Goal: Transaction & Acquisition: Purchase product/service

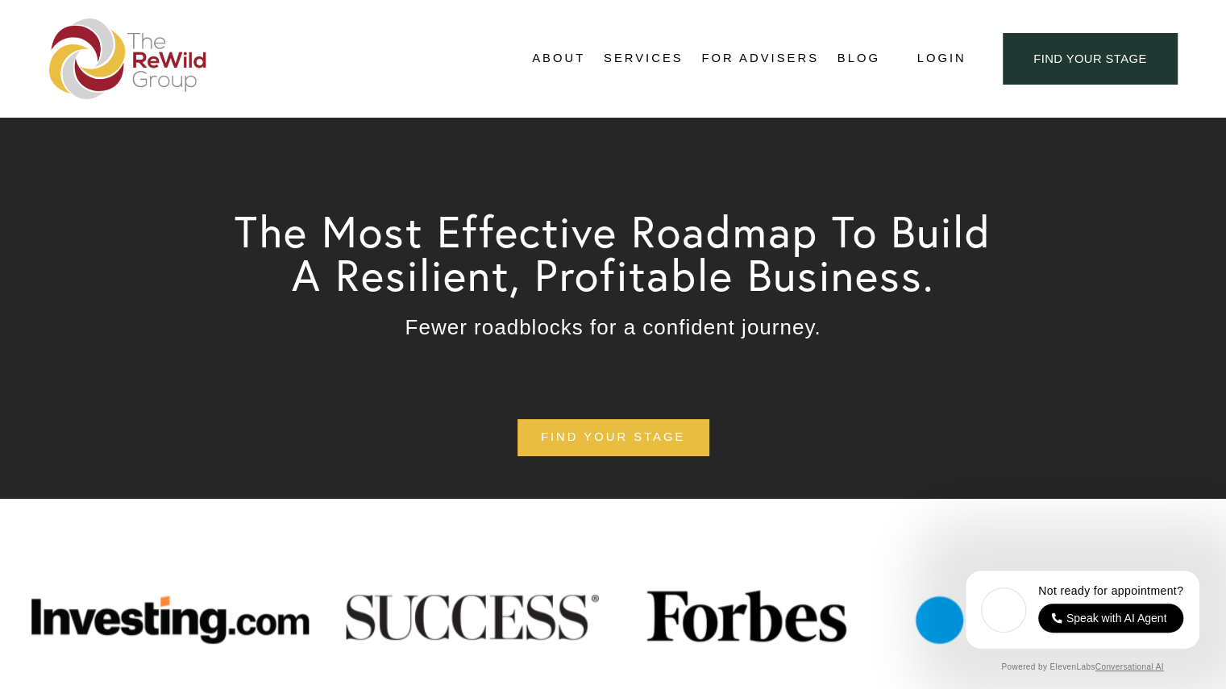
click at [0, 0] on span "Self-Guided" at bounding box center [0, 0] width 0 height 0
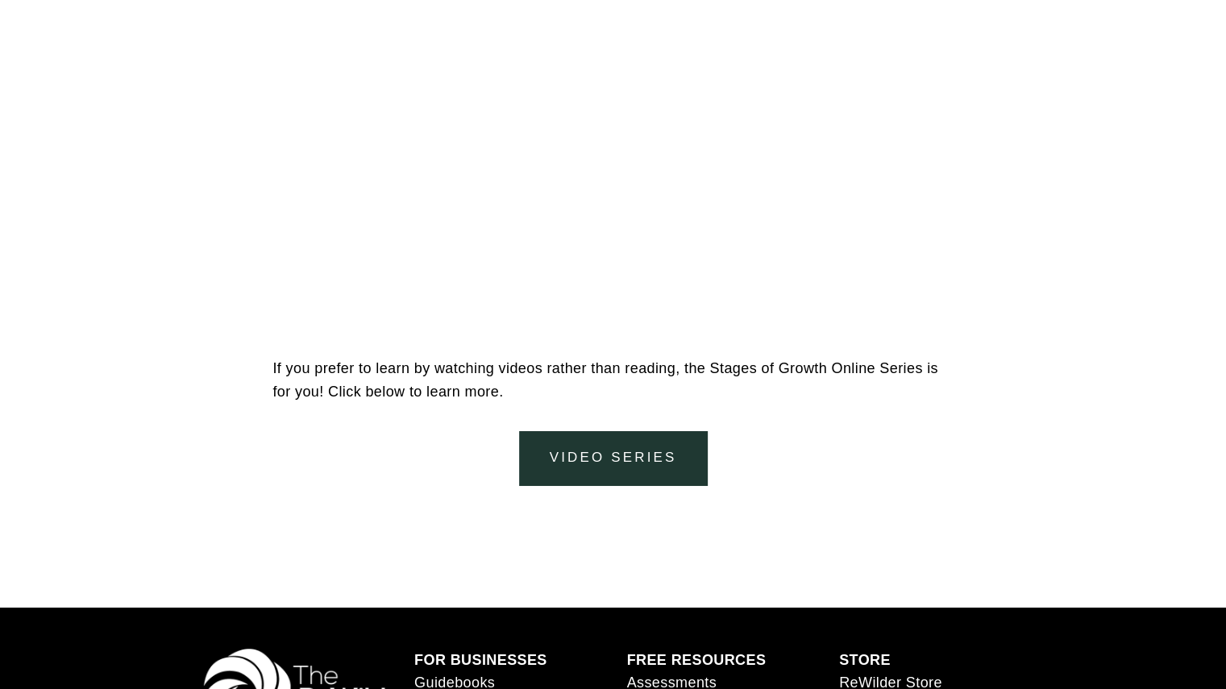
scroll to position [7013, 0]
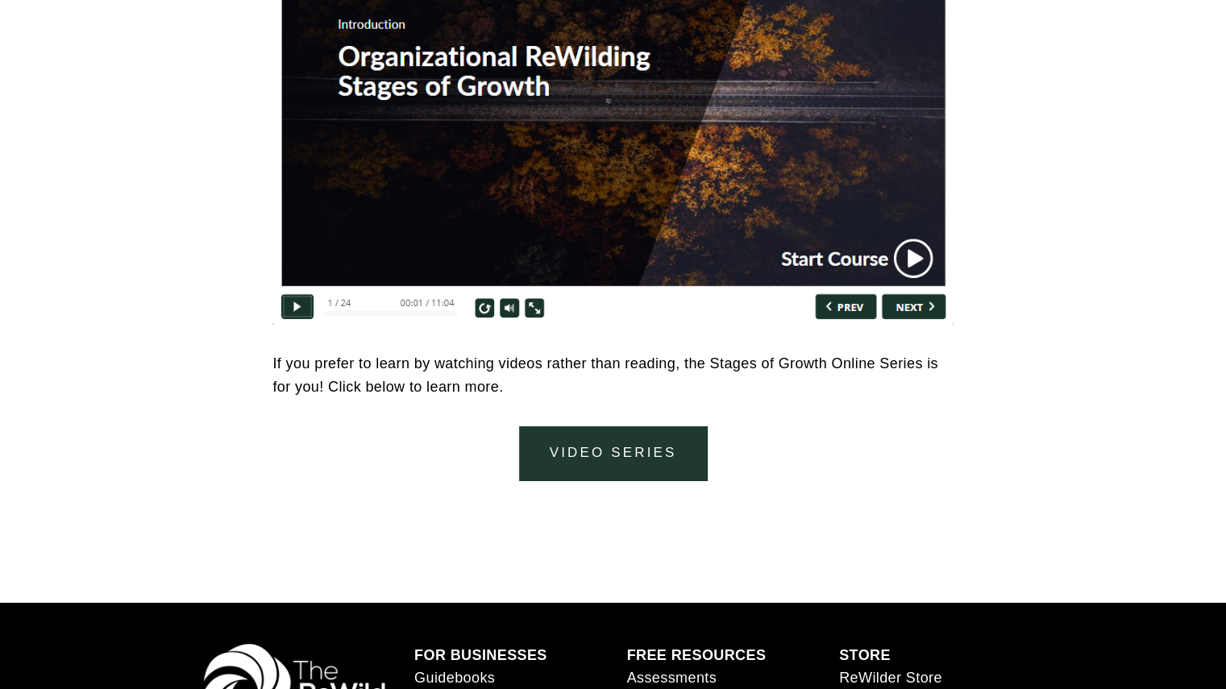
click at [582, 461] on link "video series" at bounding box center [613, 453] width 188 height 54
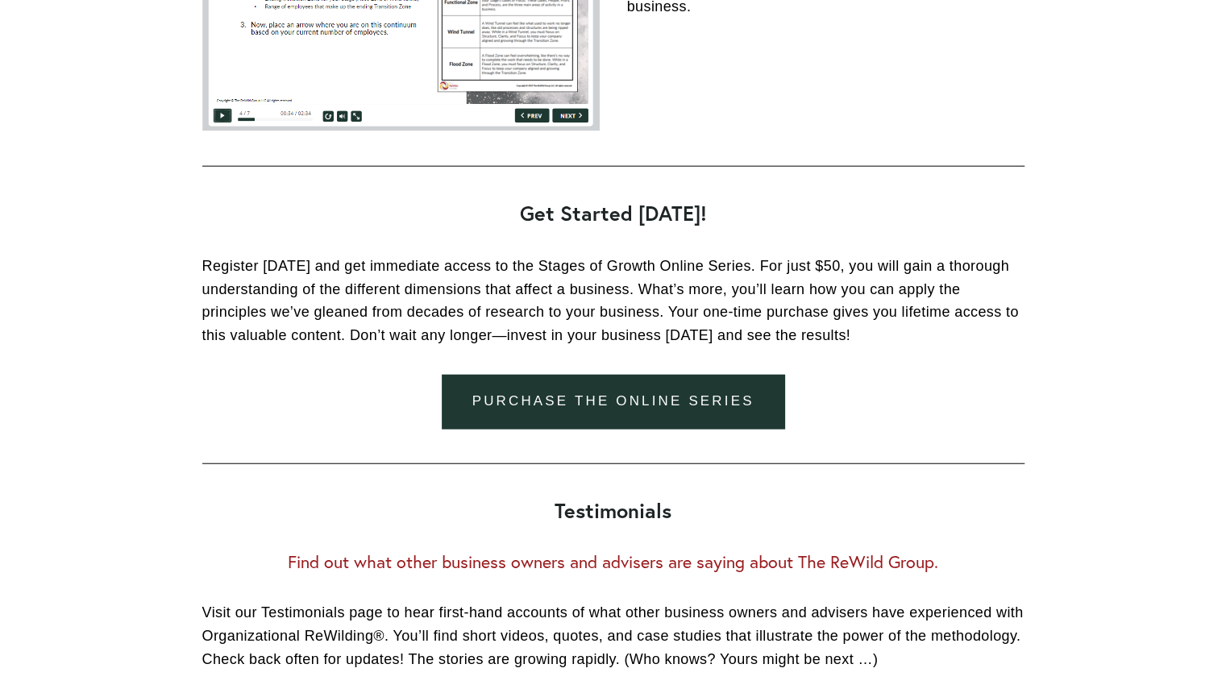
scroll to position [2177, 0]
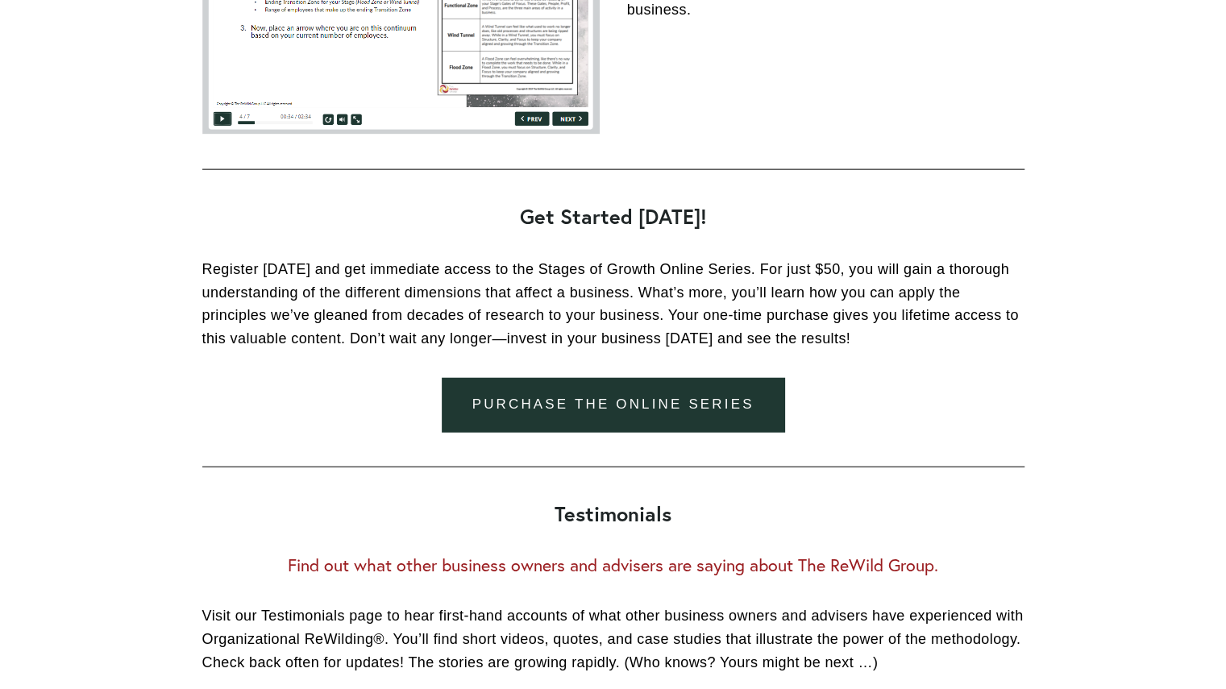
click at [605, 406] on link "Purchase the online series" at bounding box center [613, 405] width 343 height 54
